Goal: Task Accomplishment & Management: Manage account settings

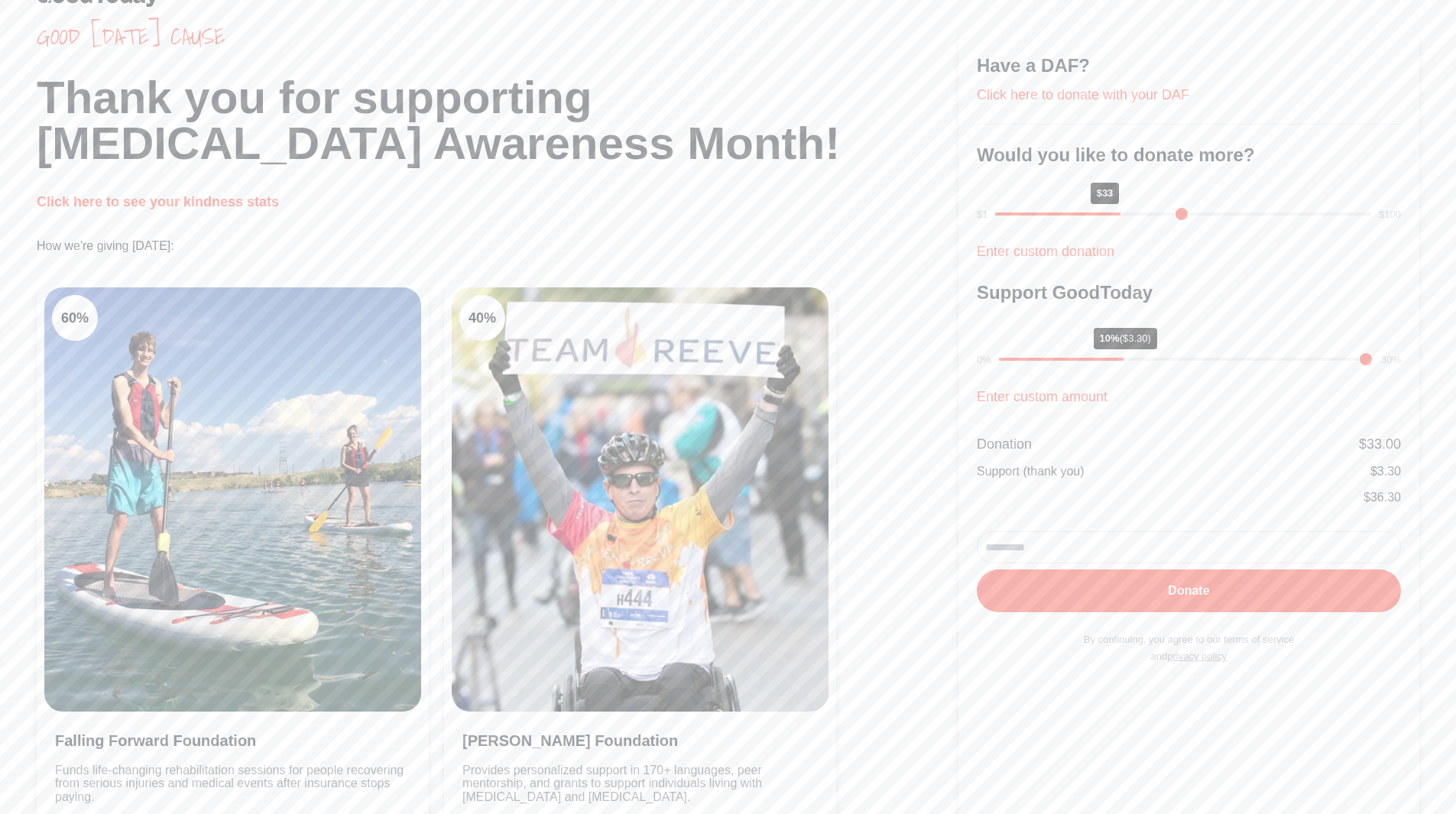
scroll to position [77, 0]
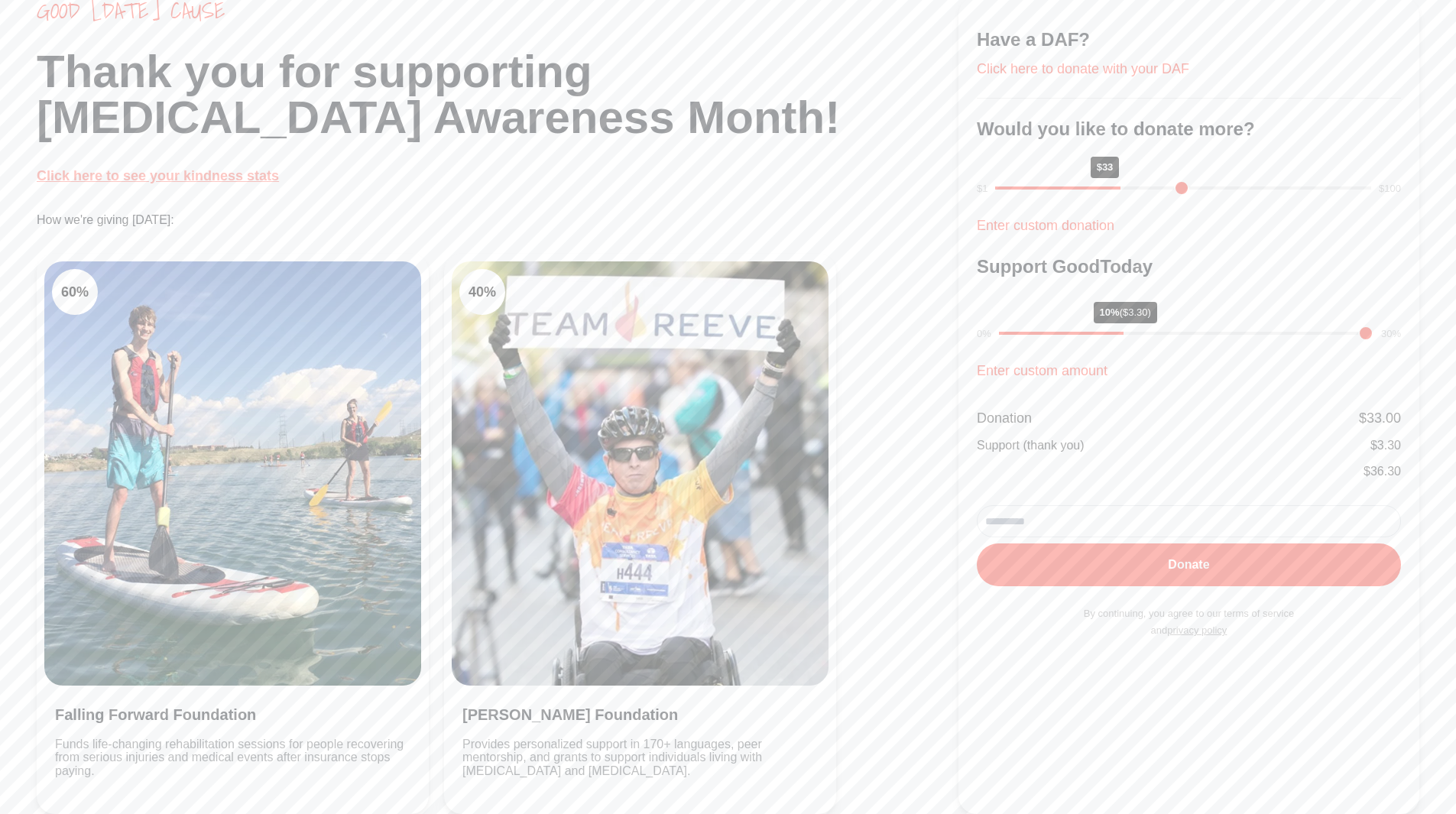
click at [209, 180] on link "Click here to see your kindness stats" at bounding box center [158, 176] width 243 height 16
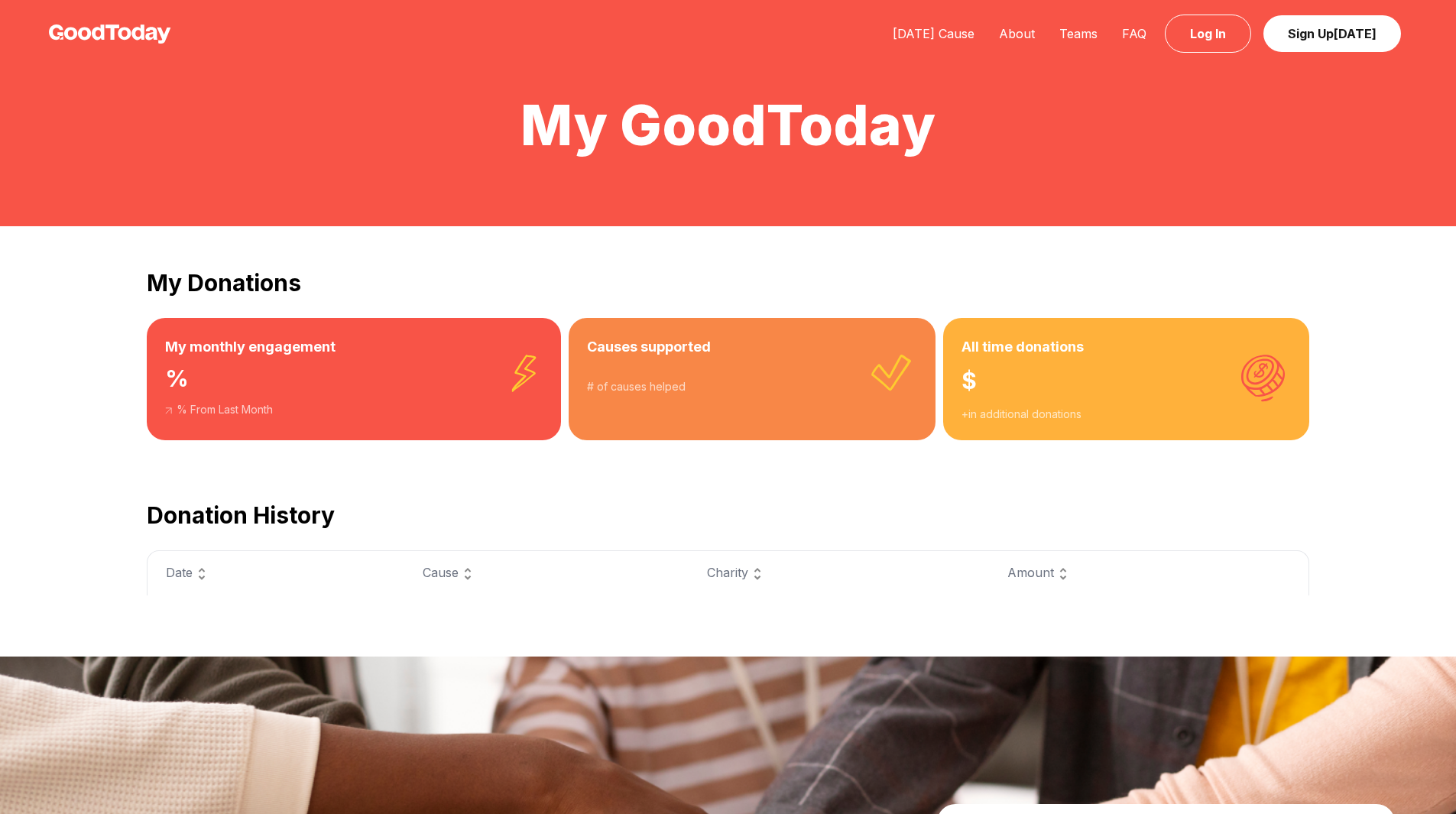
scroll to position [77, 0]
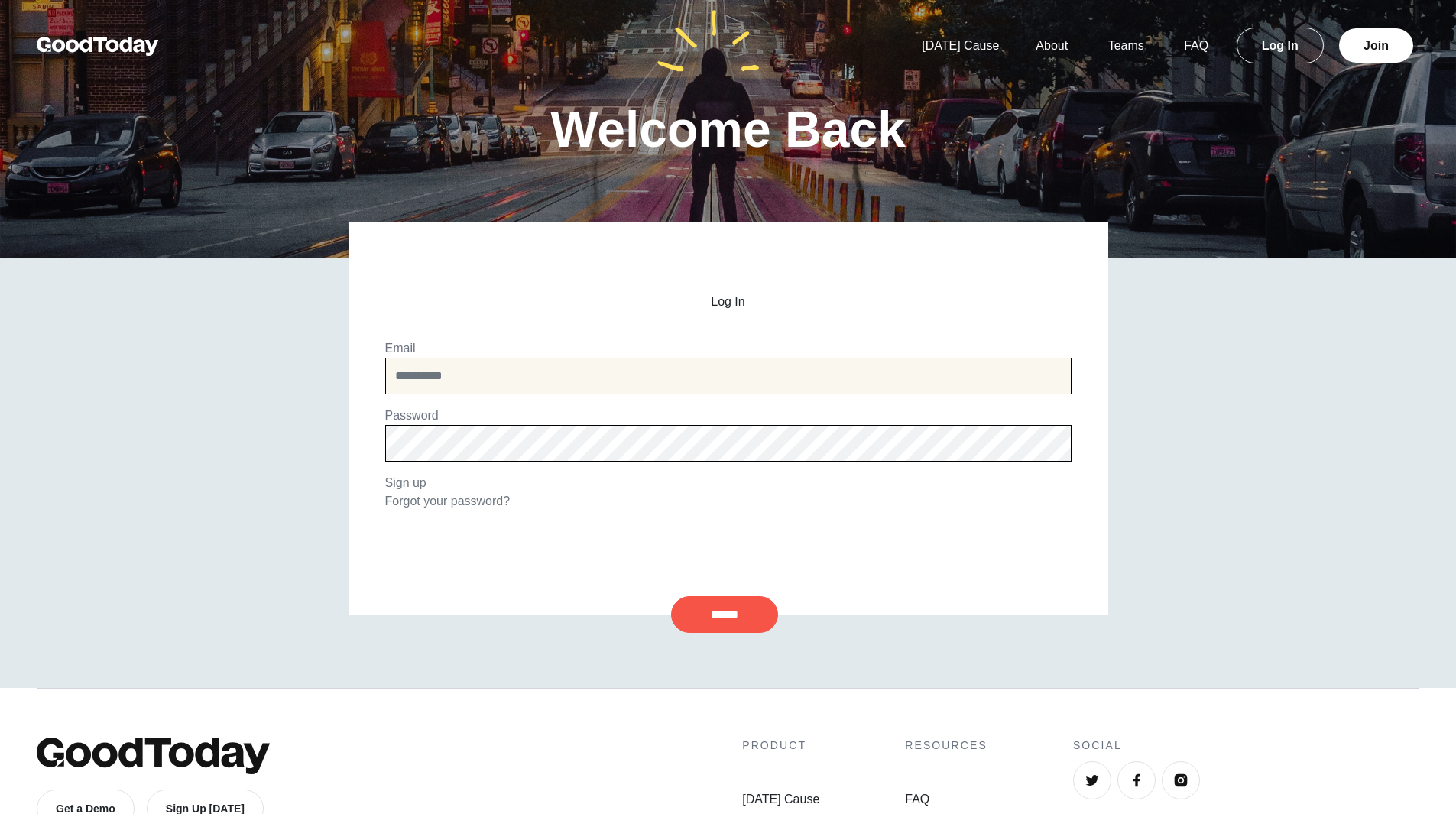
click at [623, 382] on input "email" at bounding box center [728, 376] width 686 height 37
click at [627, 371] on input "email" at bounding box center [728, 376] width 686 height 37
